Goal: Task Accomplishment & Management: Manage account settings

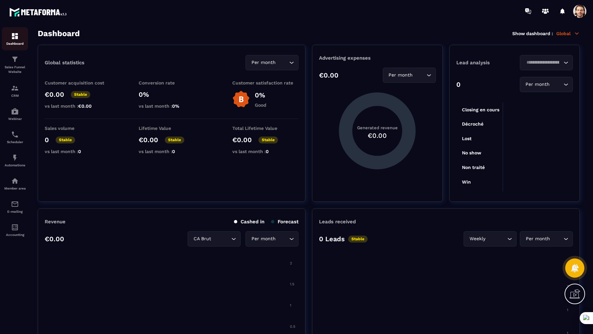
click at [16, 33] on img at bounding box center [15, 36] width 8 height 8
click at [20, 64] on div "Sales Funnel Website" at bounding box center [15, 64] width 26 height 19
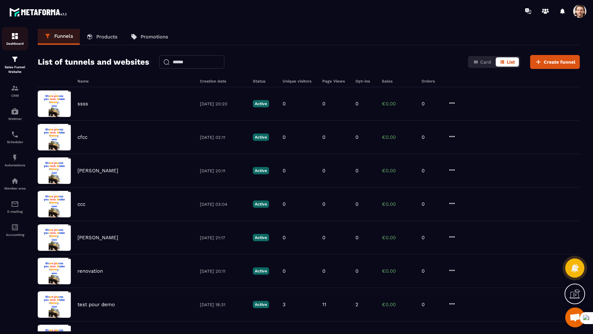
click at [16, 40] on img at bounding box center [15, 36] width 8 height 8
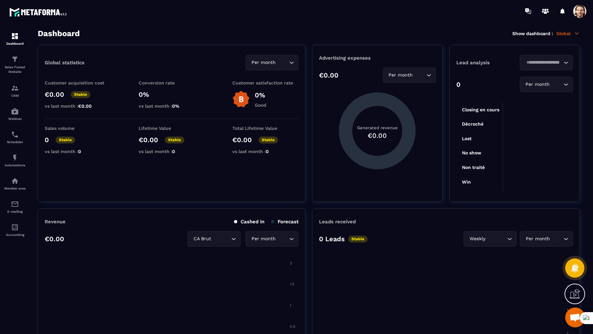
click at [561, 10] on div at bounding box center [562, 11] width 13 height 13
click at [564, 11] on icon at bounding box center [563, 11] width 5 height 6
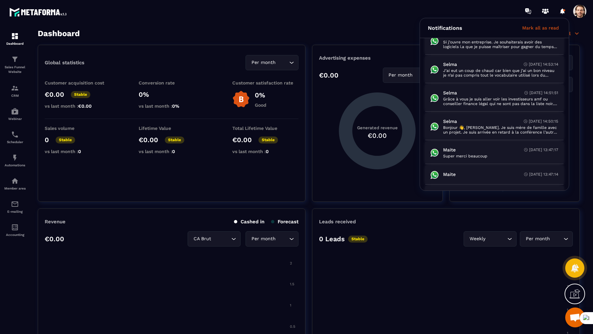
scroll to position [103, 0]
click at [546, 8] on icon at bounding box center [545, 11] width 11 height 11
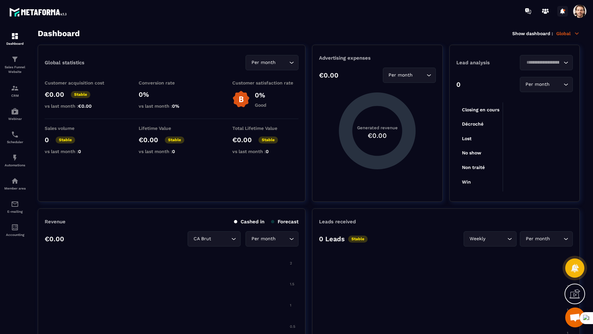
click at [564, 10] on div at bounding box center [562, 11] width 13 height 13
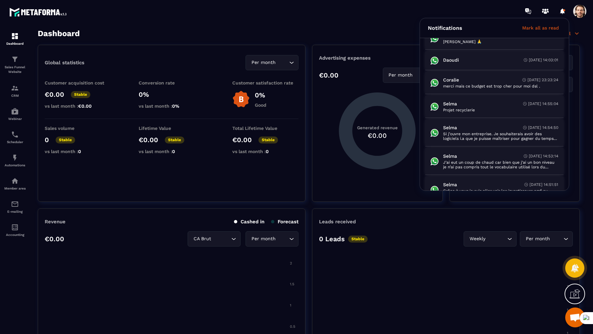
scroll to position [0, 0]
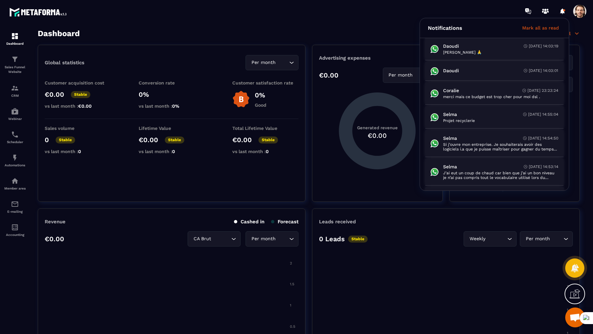
click at [131, 193] on div "Global statistics Per month Loading... Customer acquisition cost €0.00 Stable v…" at bounding box center [172, 123] width 268 height 157
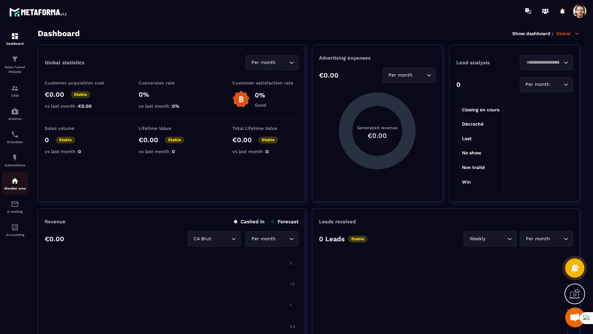
click at [17, 183] on img at bounding box center [15, 181] width 8 height 8
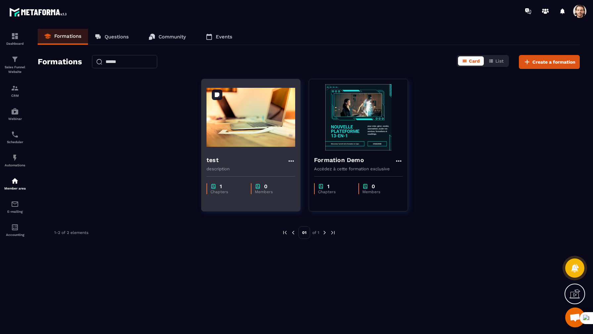
click at [281, 115] on img at bounding box center [251, 117] width 89 height 66
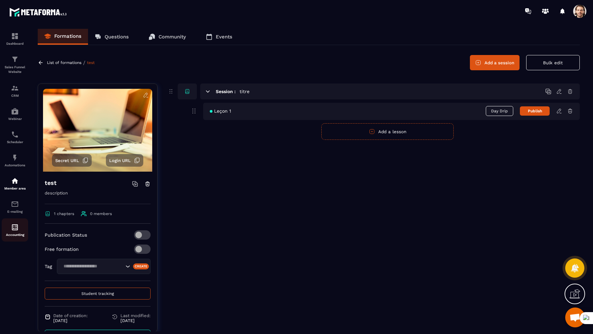
click at [18, 230] on img at bounding box center [15, 227] width 8 height 8
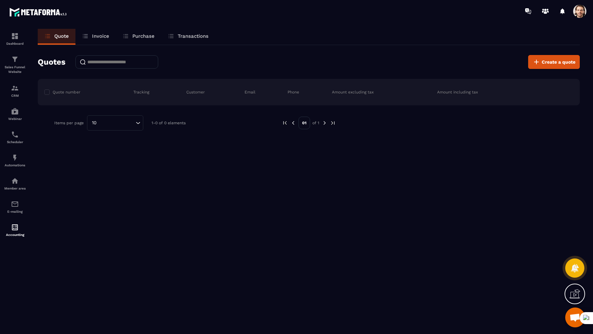
click at [0, 0] on img at bounding box center [0, 0] width 0 height 0
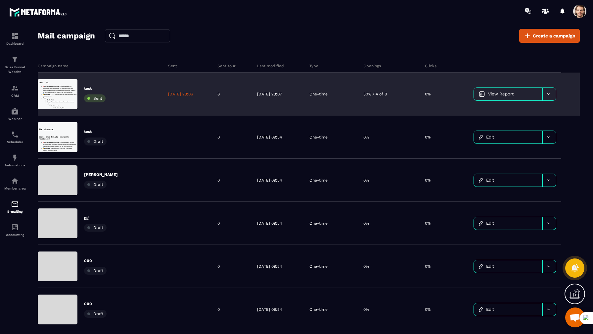
click at [581, 9] on span at bounding box center [579, 11] width 13 height 13
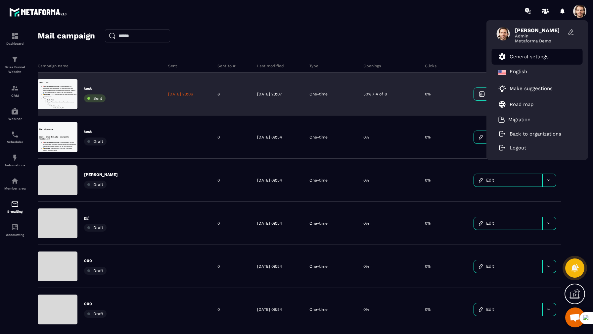
click at [553, 57] on li "General settings" at bounding box center [537, 57] width 91 height 16
click at [526, 57] on p "General settings" at bounding box center [529, 57] width 39 height 6
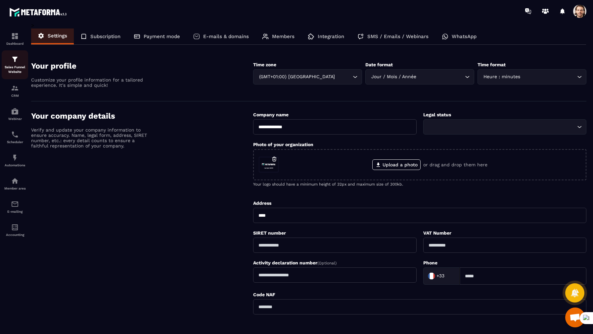
click at [14, 66] on p "Sales Funnel Website" at bounding box center [15, 69] width 26 height 9
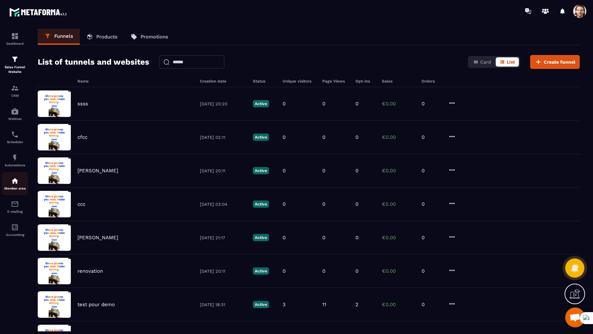
click at [17, 174] on link "Member area" at bounding box center [15, 183] width 26 height 23
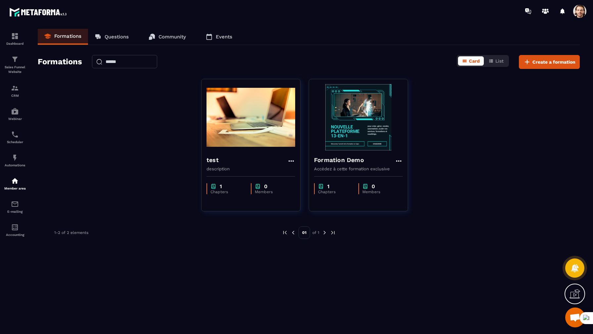
click at [0, 0] on img at bounding box center [0, 0] width 0 height 0
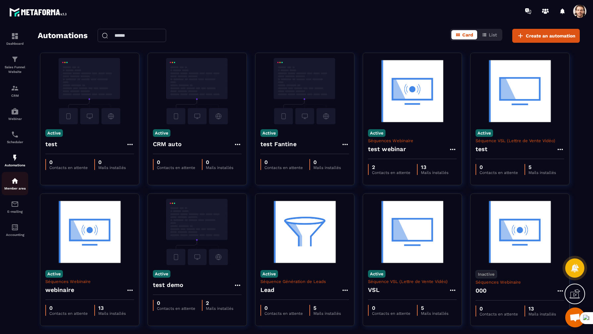
click at [17, 184] on img at bounding box center [15, 181] width 8 height 8
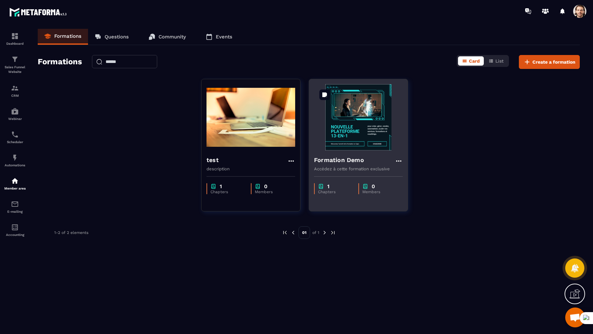
click at [370, 127] on img at bounding box center [358, 117] width 89 height 66
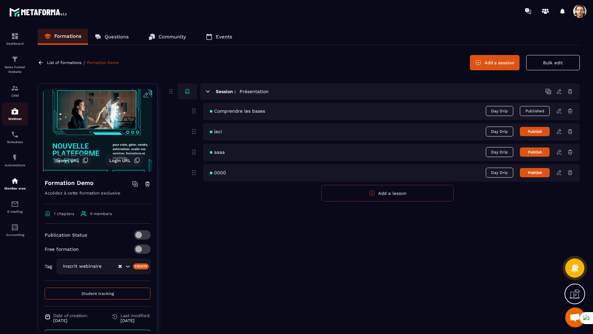
click at [17, 110] on img at bounding box center [15, 111] width 8 height 8
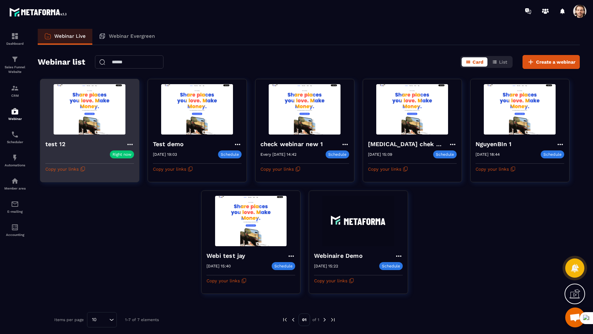
click at [90, 110] on img at bounding box center [89, 109] width 89 height 50
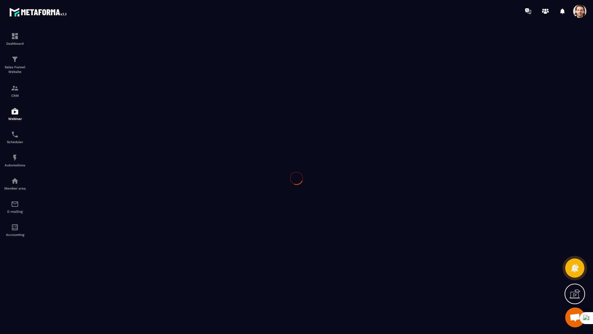
type input "*******"
type textarea "****"
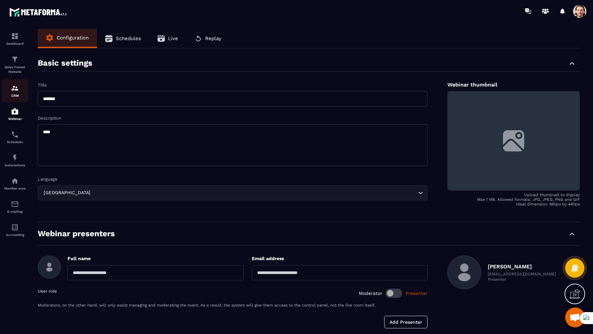
click at [9, 88] on div "CRM" at bounding box center [15, 90] width 26 height 13
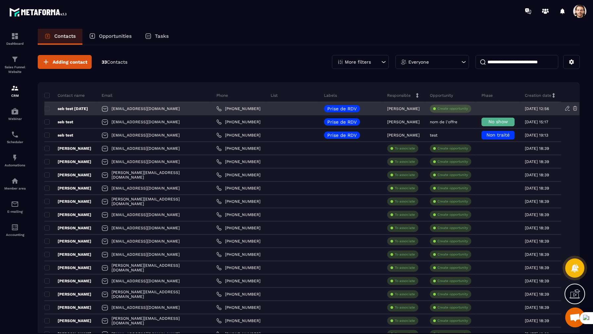
click at [83, 108] on p "seb test [DATE]" at bounding box center [66, 108] width 44 height 5
